Goal: Task Accomplishment & Management: Complete application form

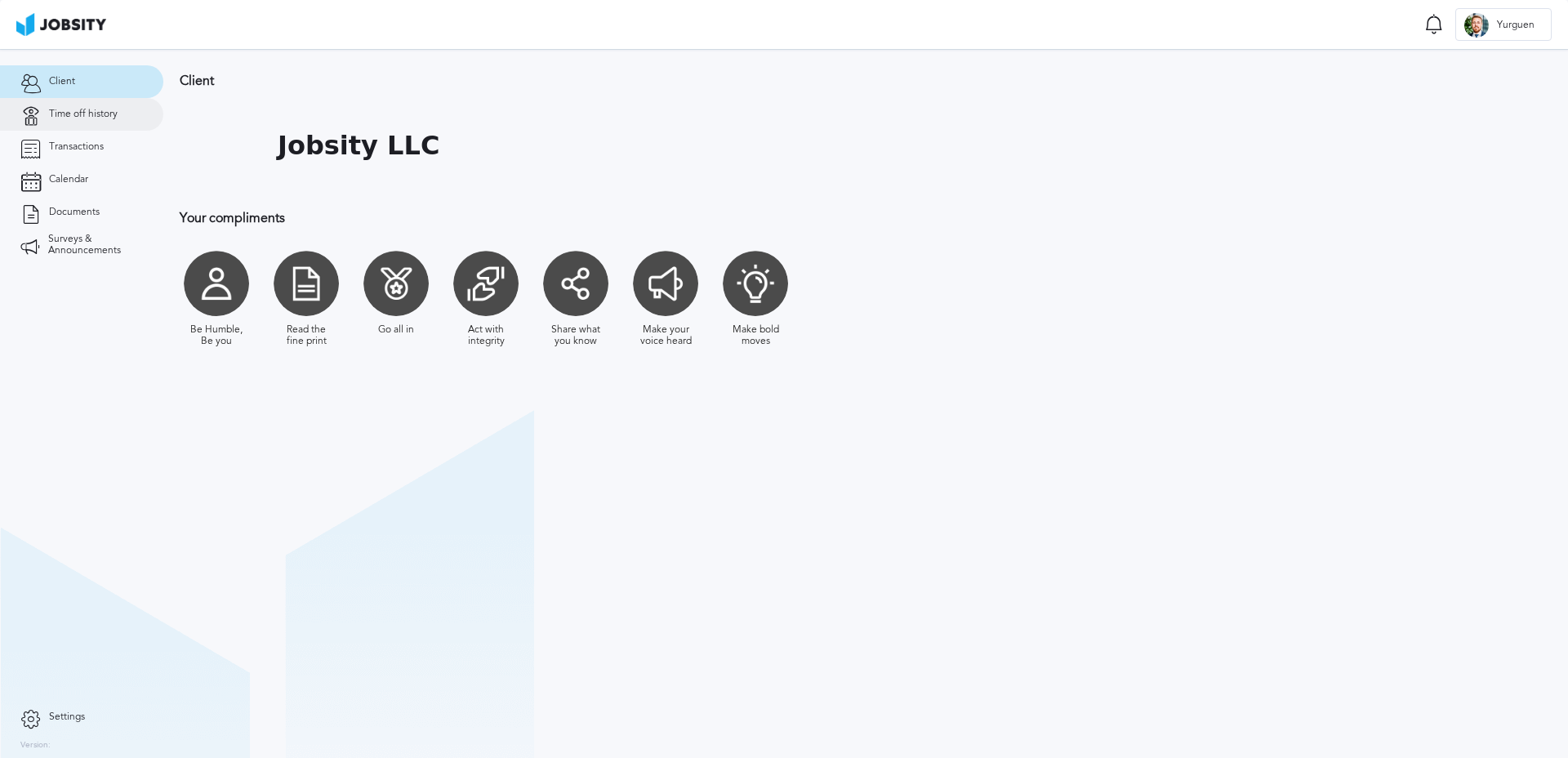
click at [94, 122] on link "Time off history" at bounding box center [82, 114] width 163 height 33
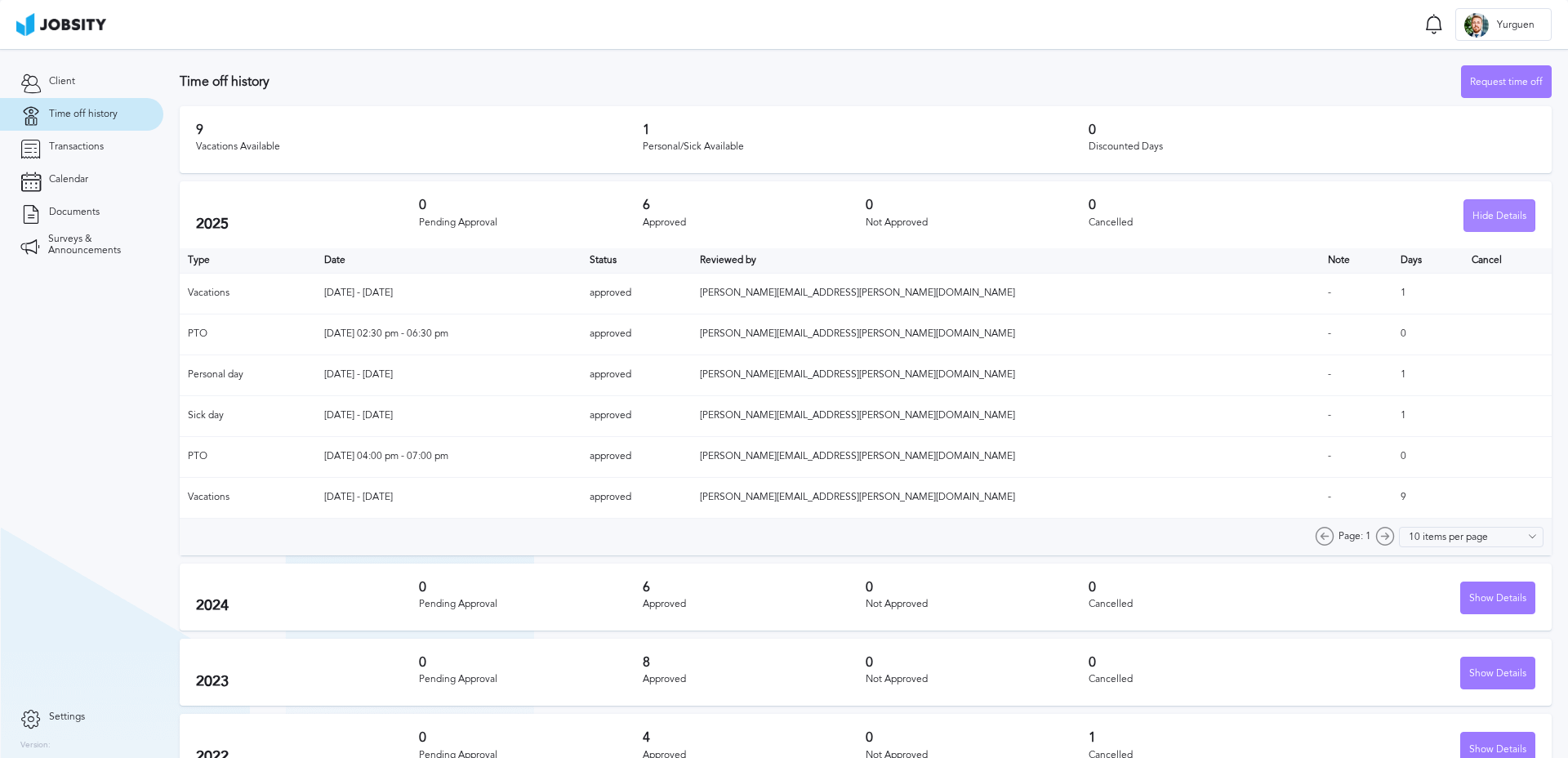
click at [1484, 228] on div "Hide Details" at bounding box center [1499, 216] width 70 height 33
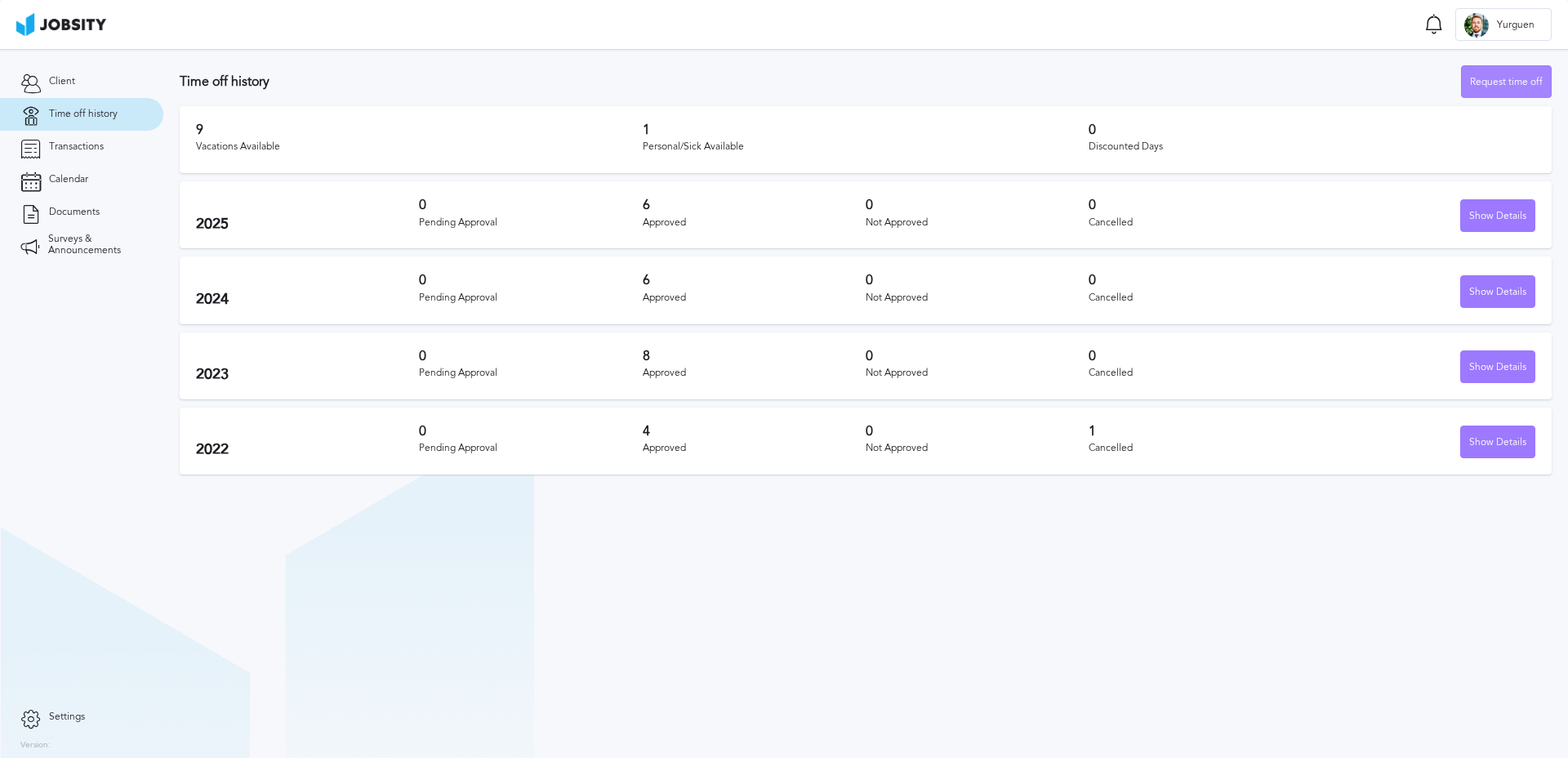
click at [1482, 86] on div "Request time off" at bounding box center [1505, 82] width 89 height 33
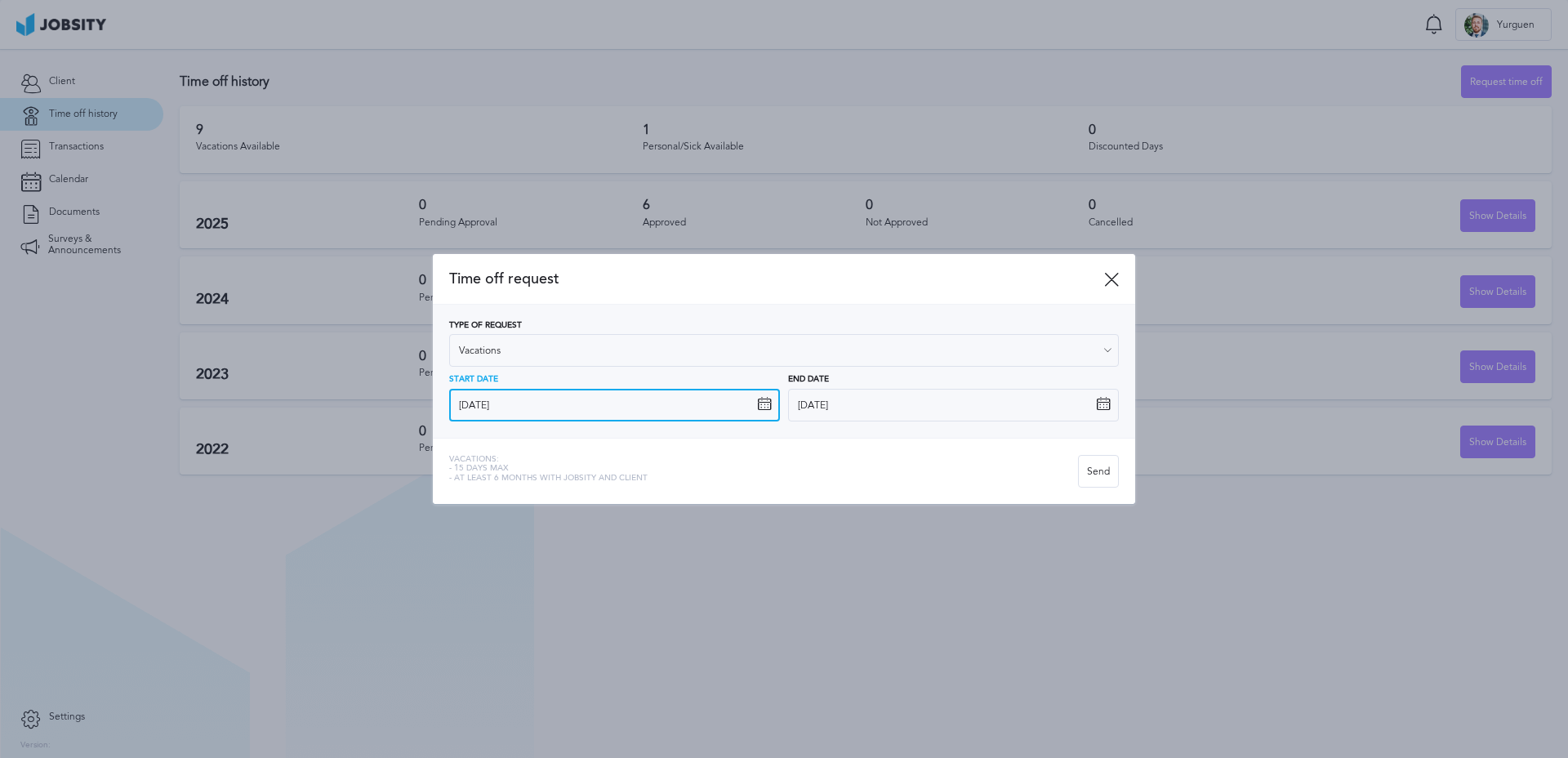
click at [560, 415] on input "[DATE]" at bounding box center [615, 404] width 331 height 33
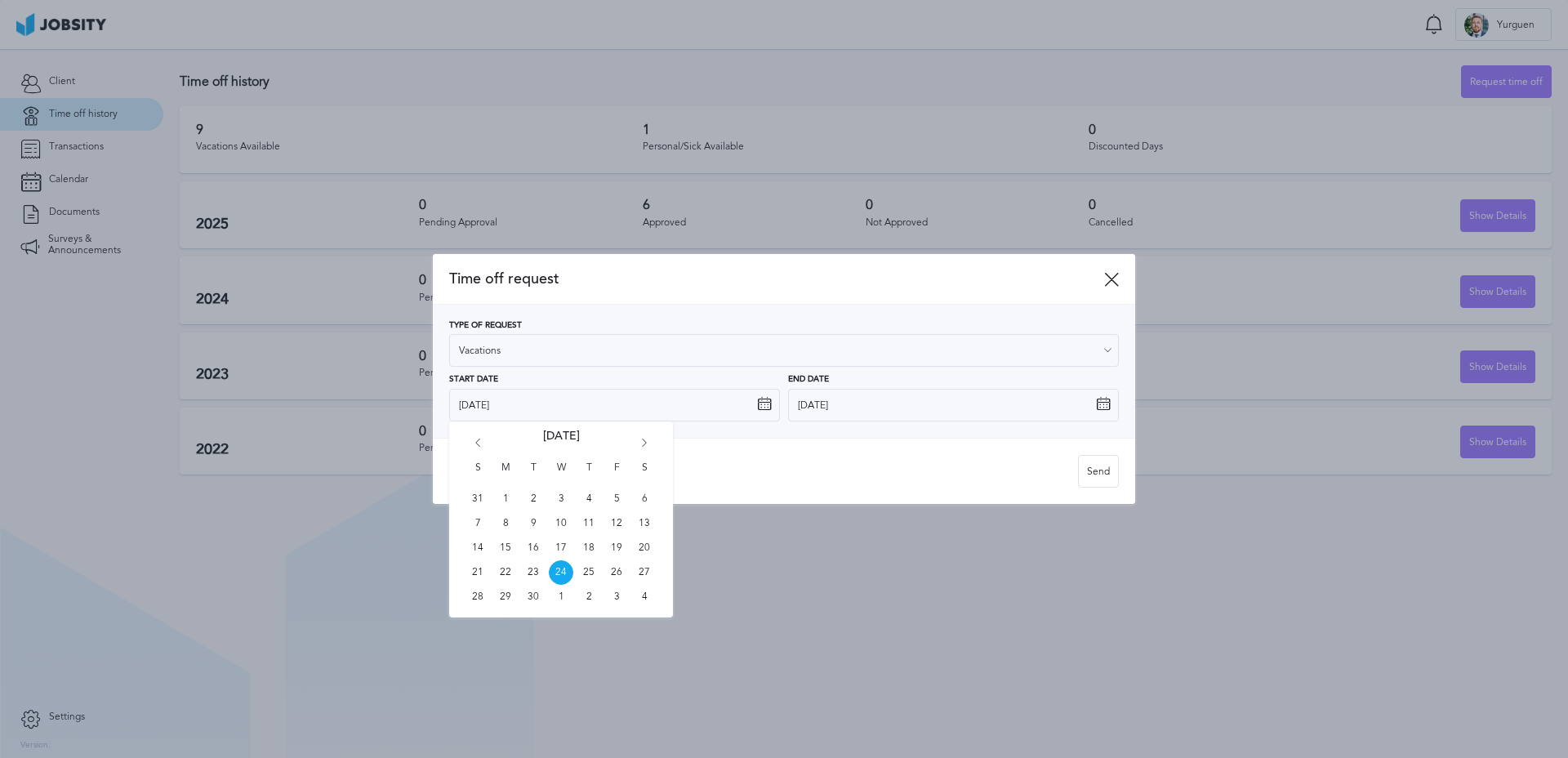
click at [650, 438] on icon "Go forward 1 month" at bounding box center [644, 445] width 15 height 15
click at [594, 525] on span "6" at bounding box center [589, 523] width 25 height 25
type input "[DATE]"
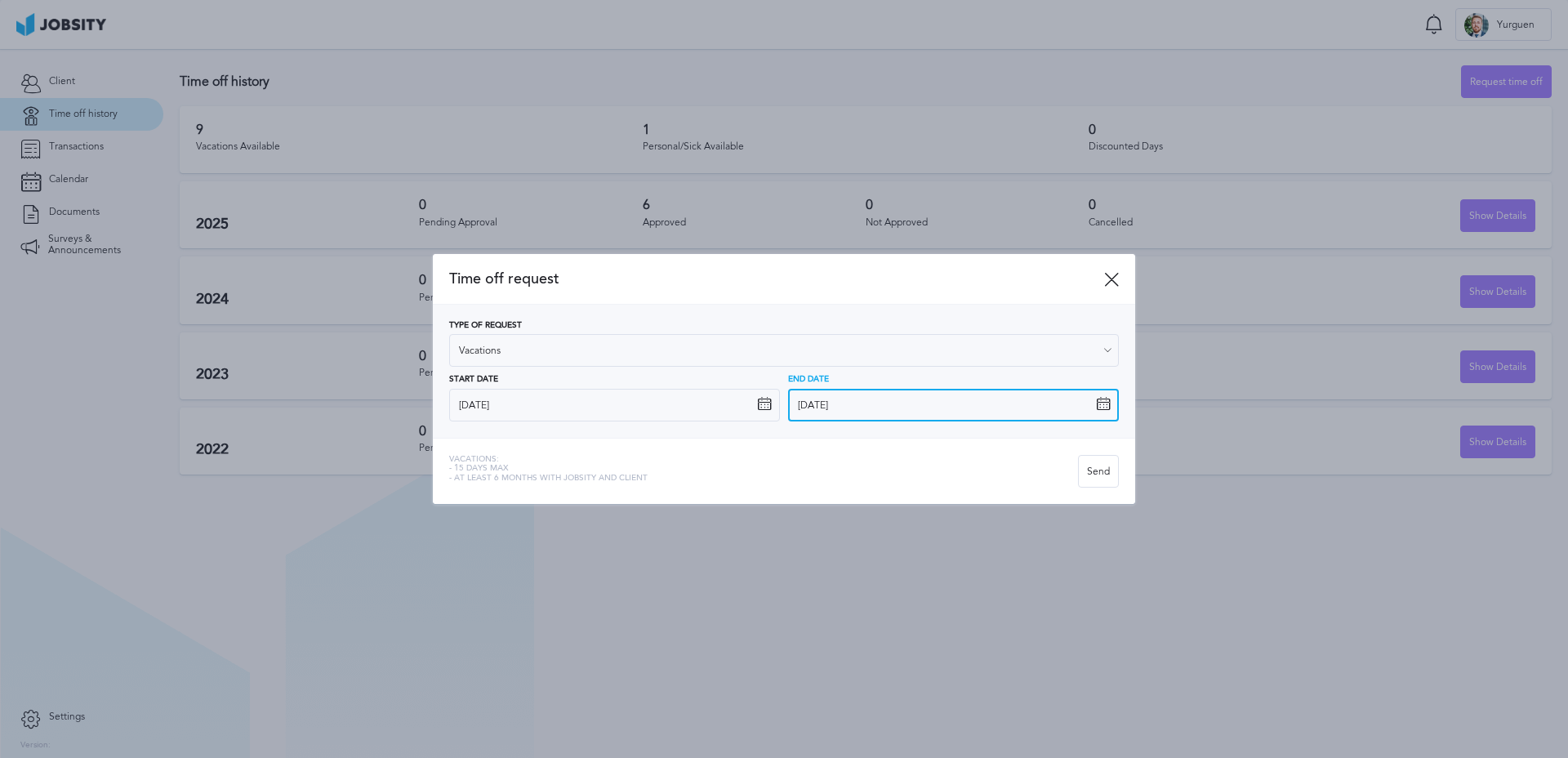
click at [878, 407] on input "[DATE]" at bounding box center [953, 404] width 331 height 33
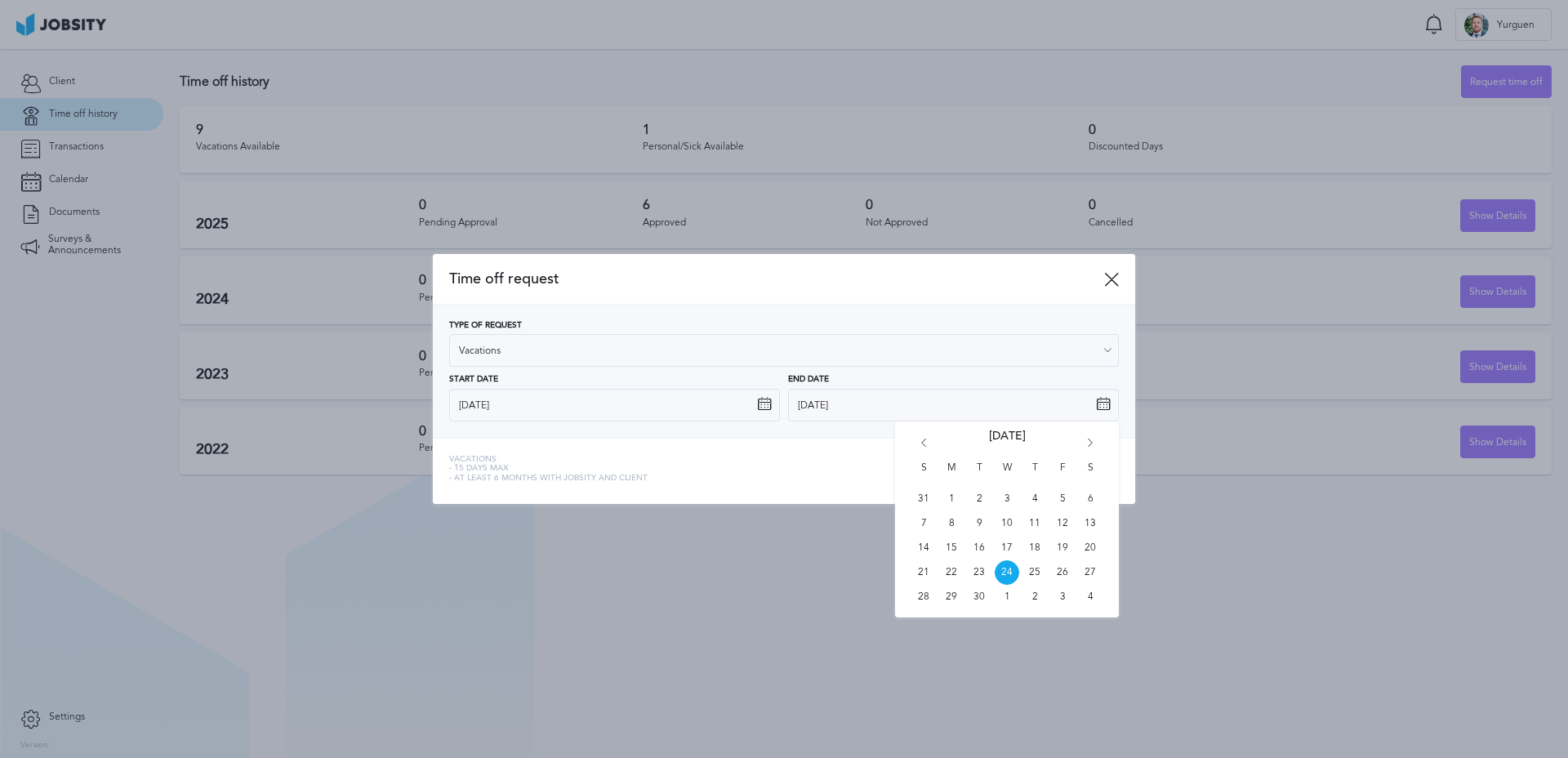
click at [1087, 439] on icon "Go forward 1 month" at bounding box center [1090, 445] width 15 height 15
click at [1066, 517] on span "7" at bounding box center [1062, 523] width 25 height 25
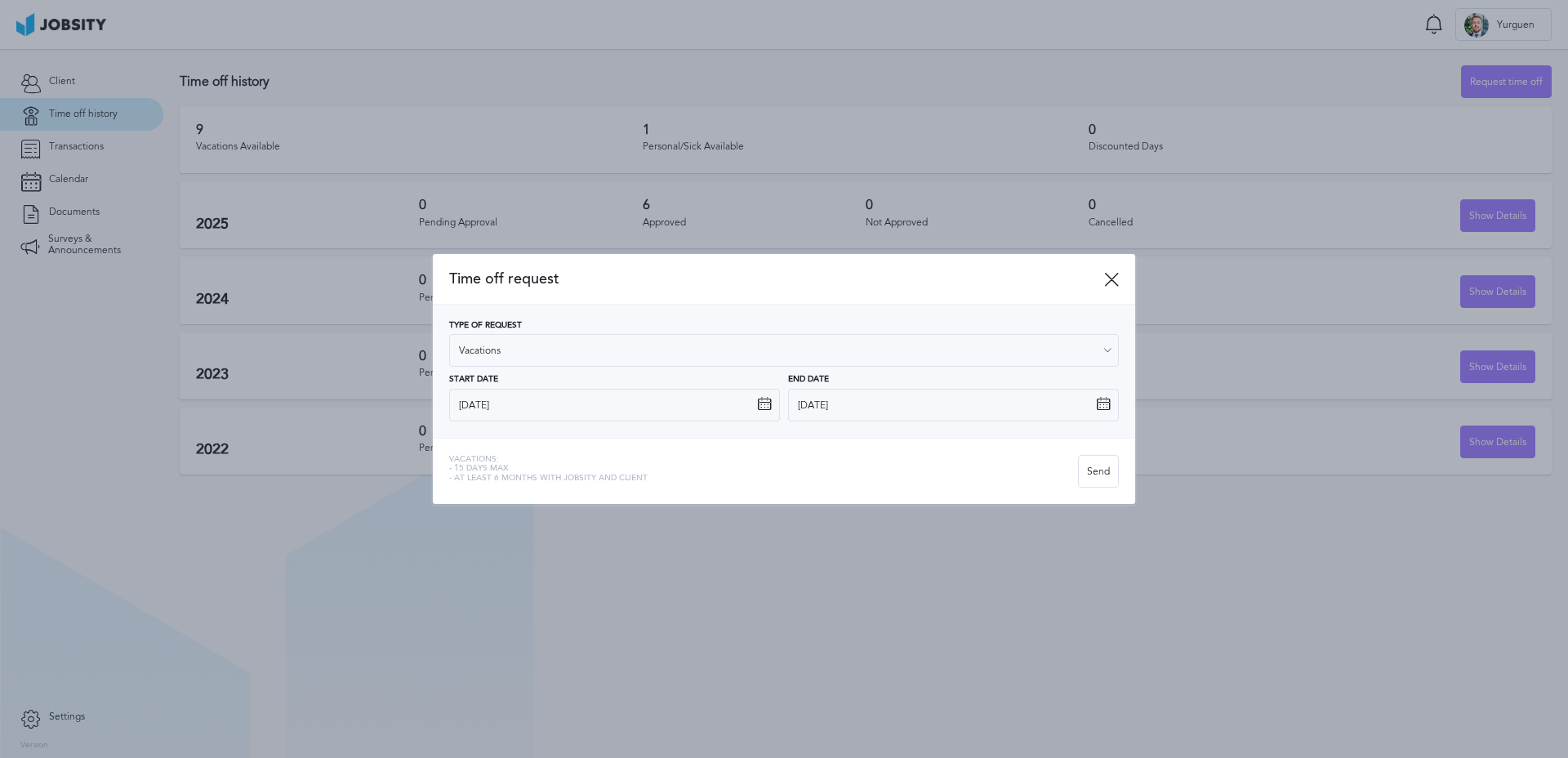
click at [837, 465] on div "Vacations: - 15 days max - At least 6 months with jobsity and client" at bounding box center [763, 471] width 629 height 33
click at [866, 405] on input "[DATE]" at bounding box center [953, 404] width 331 height 33
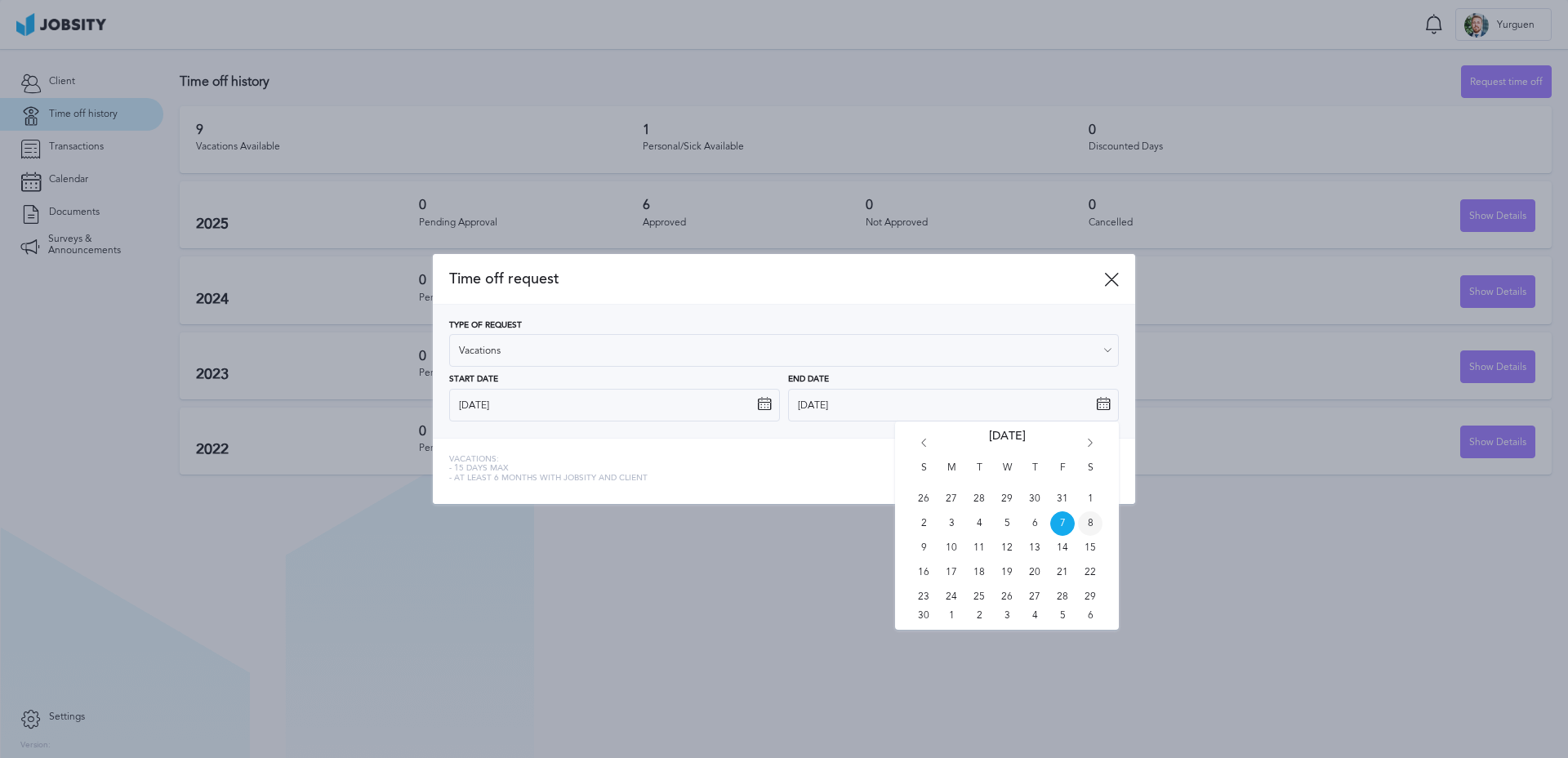
click at [1085, 528] on span "8" at bounding box center [1090, 523] width 25 height 25
type input "[DATE]"
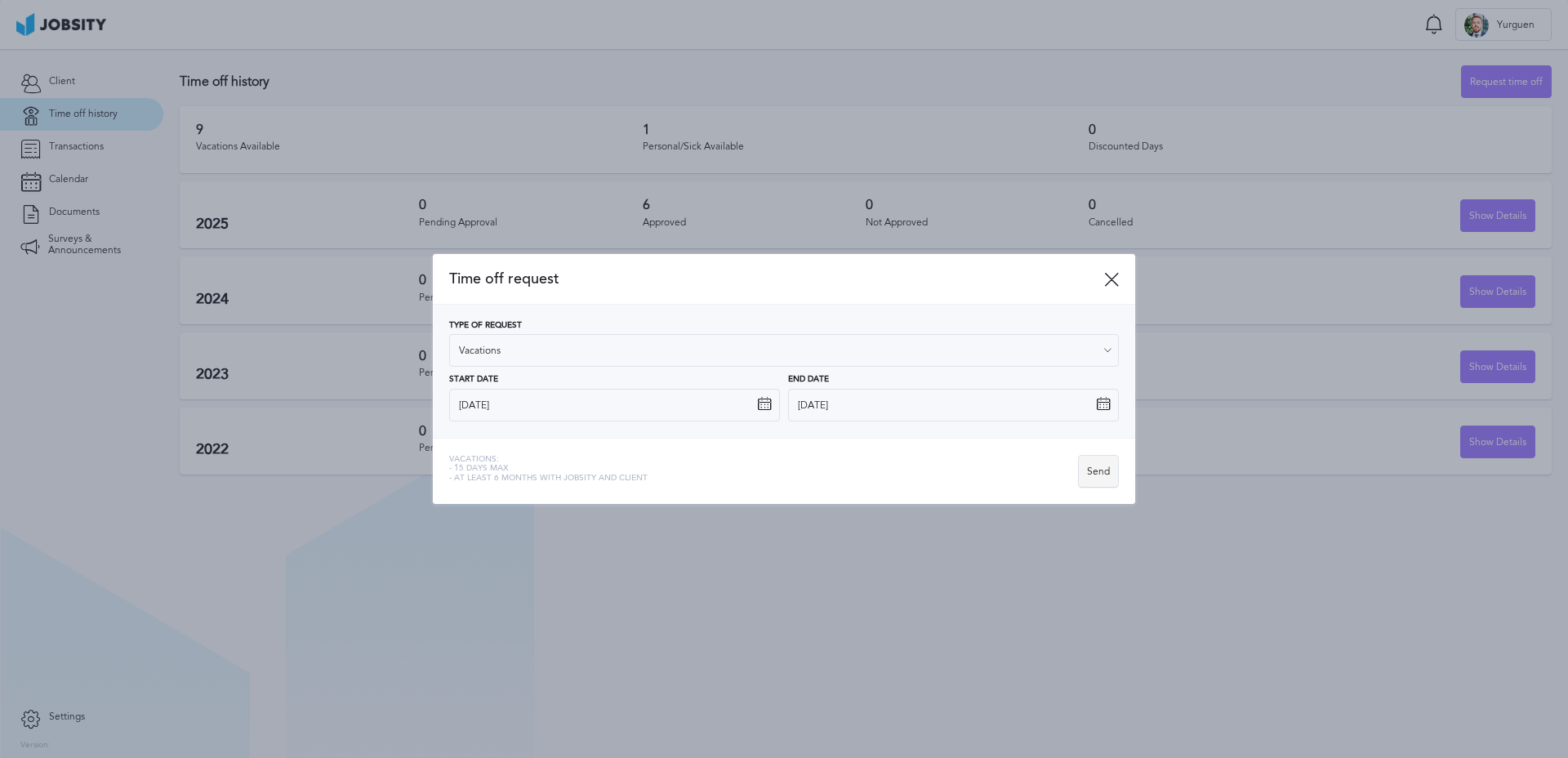
click at [1092, 478] on div "Send" at bounding box center [1098, 471] width 39 height 33
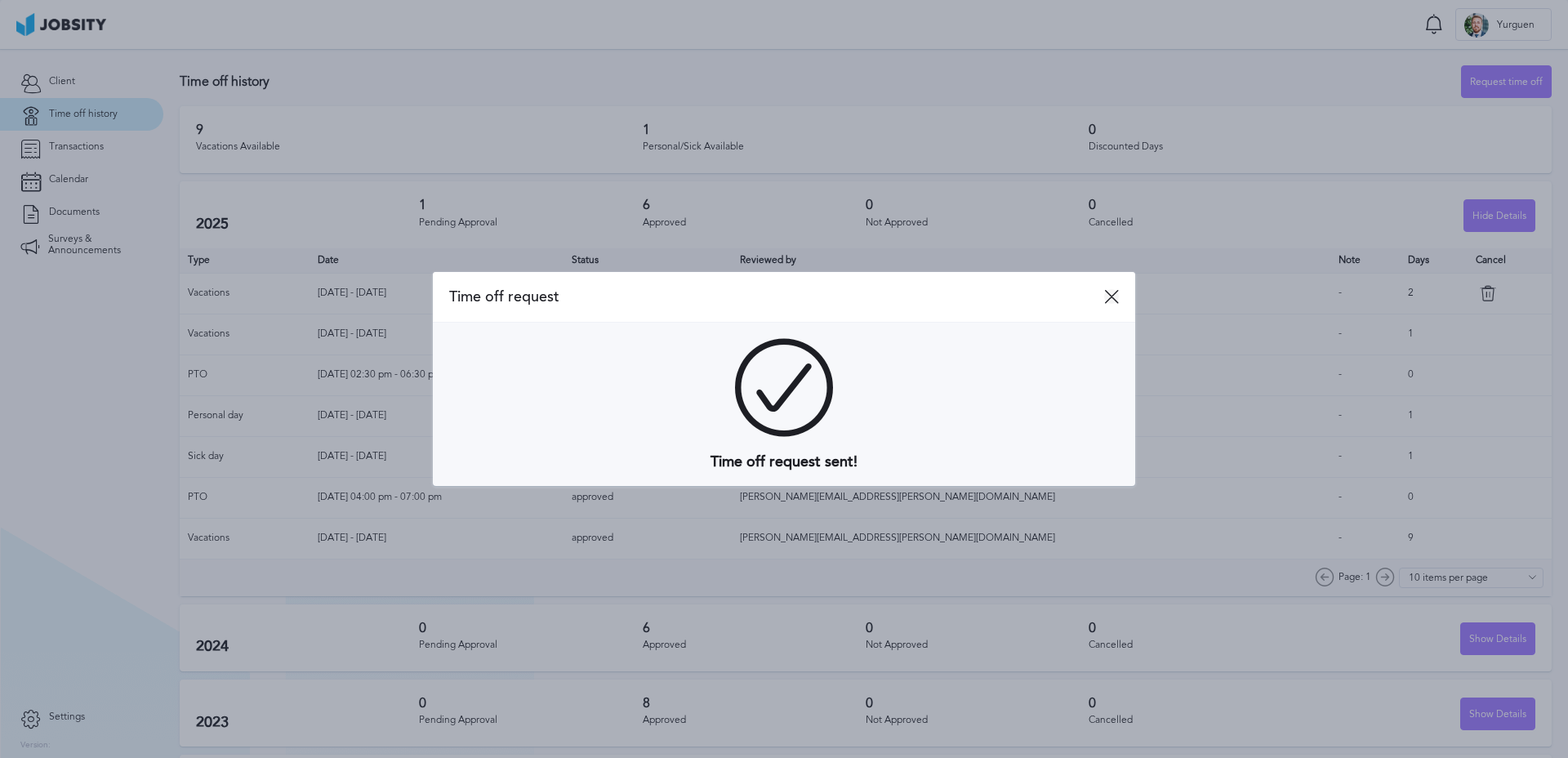
click at [1111, 295] on icon at bounding box center [1111, 296] width 15 height 15
